Goal: Find specific page/section: Find specific page/section

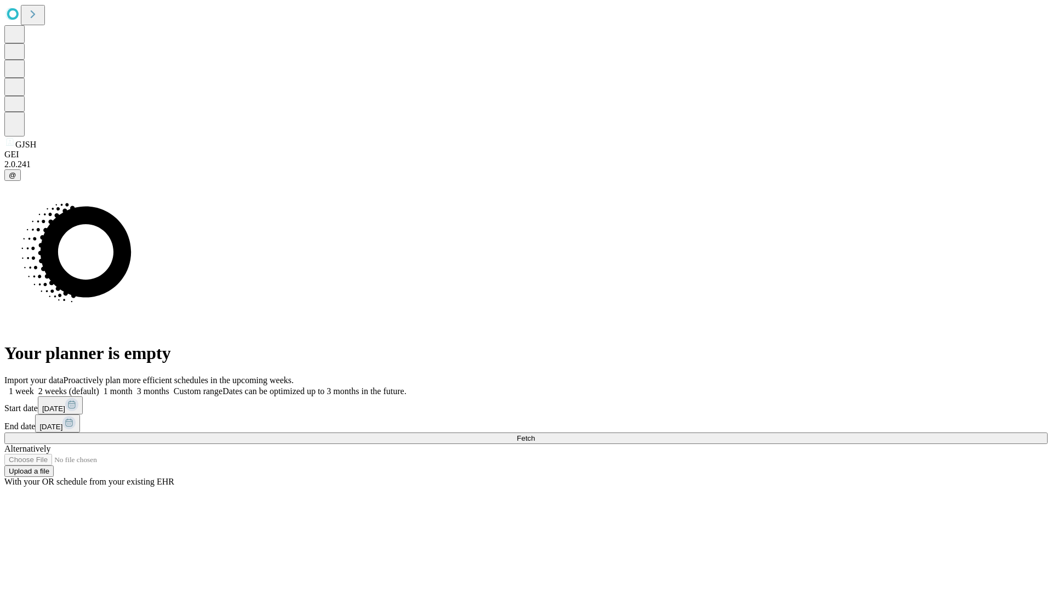
click at [535, 434] on span "Fetch" at bounding box center [526, 438] width 18 height 8
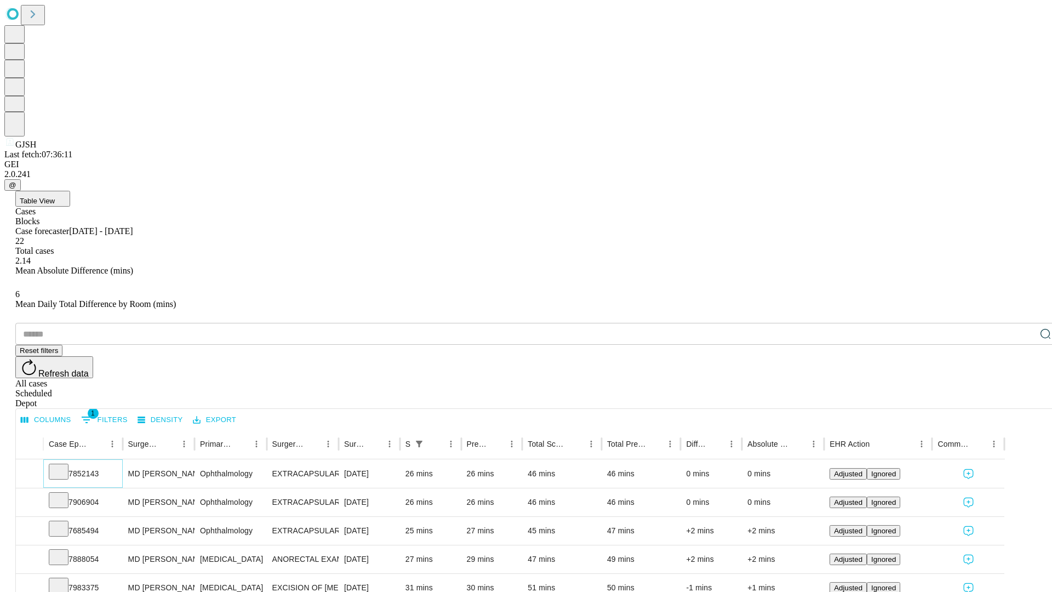
click at [64, 465] on icon at bounding box center [58, 470] width 11 height 11
